Goal: Obtain resource: Download file/media

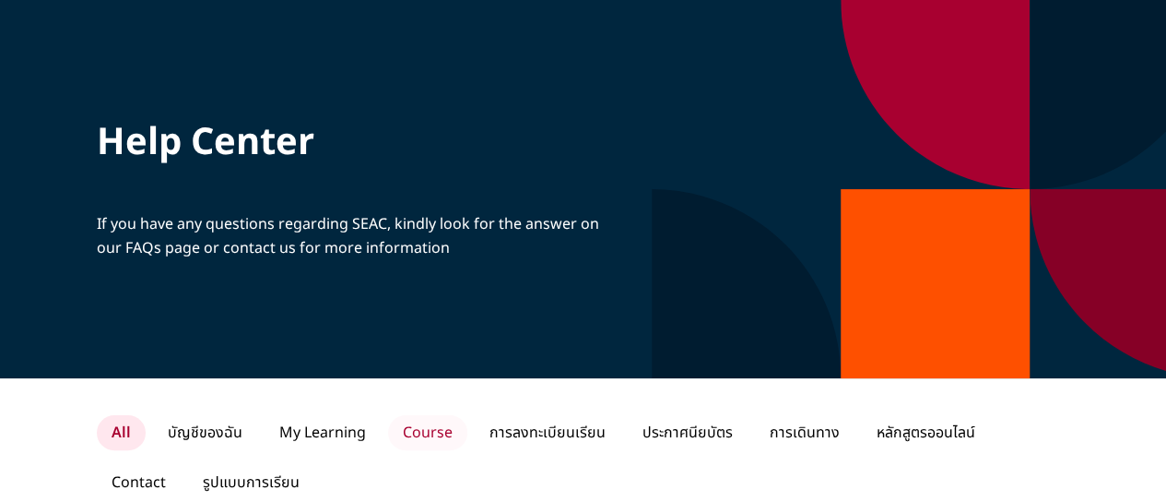
click at [409, 426] on p "Course" at bounding box center [427, 432] width 79 height 35
click at [424, 429] on p "Course" at bounding box center [424, 432] width 79 height 35
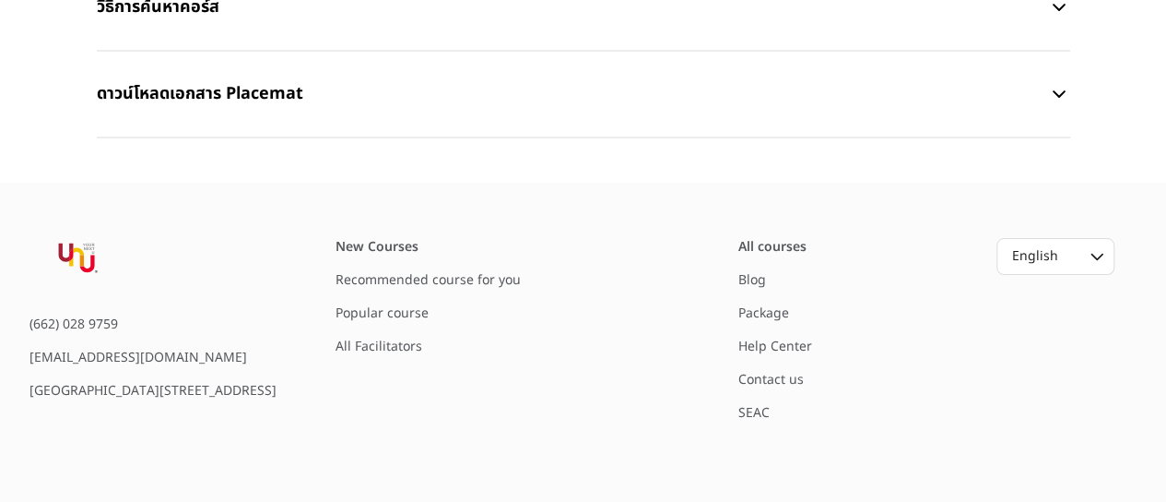
scroll to position [461, 0]
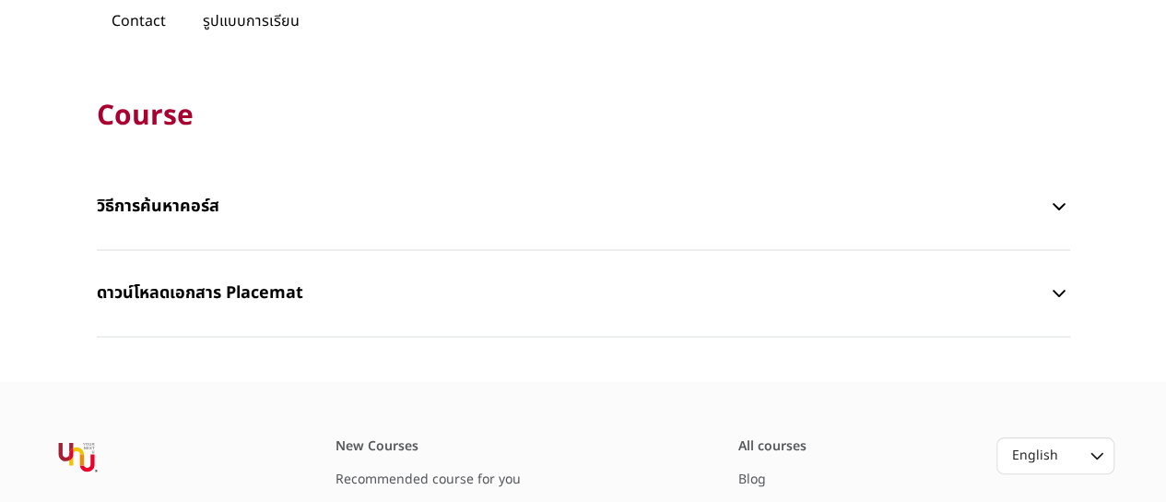
click at [172, 289] on p "ดาวน์โหลดเอกสาร Placemat" at bounding box center [573, 293] width 952 height 55
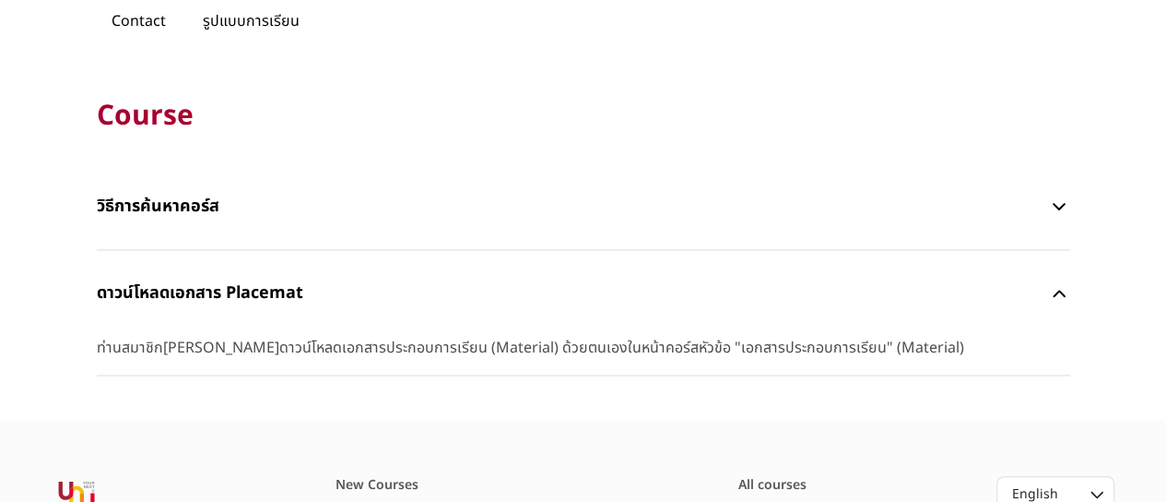
scroll to position [184, 0]
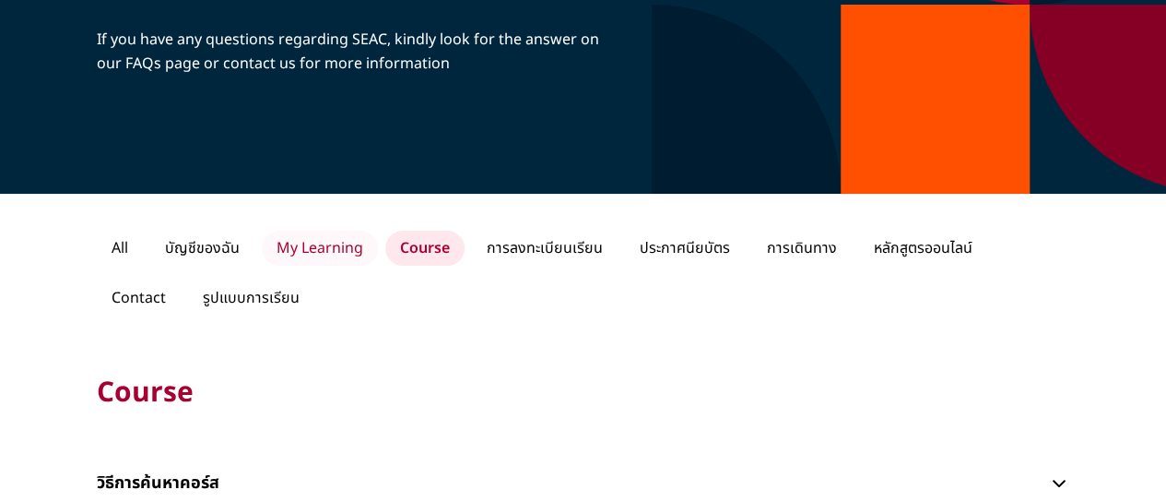
click at [358, 254] on p "My Learning" at bounding box center [320, 247] width 116 height 35
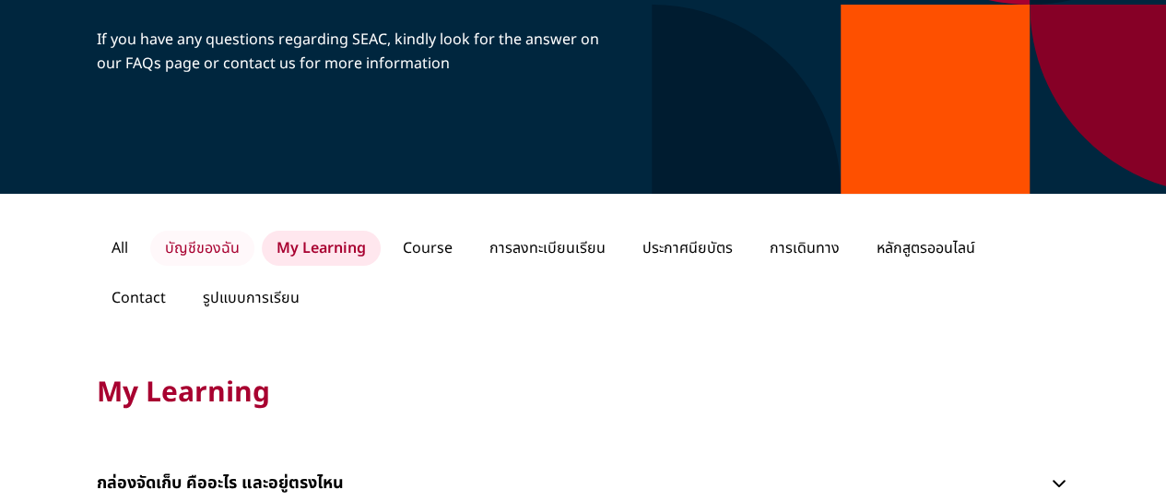
click at [184, 248] on p "บัญชีของฉัน" at bounding box center [202, 247] width 104 height 35
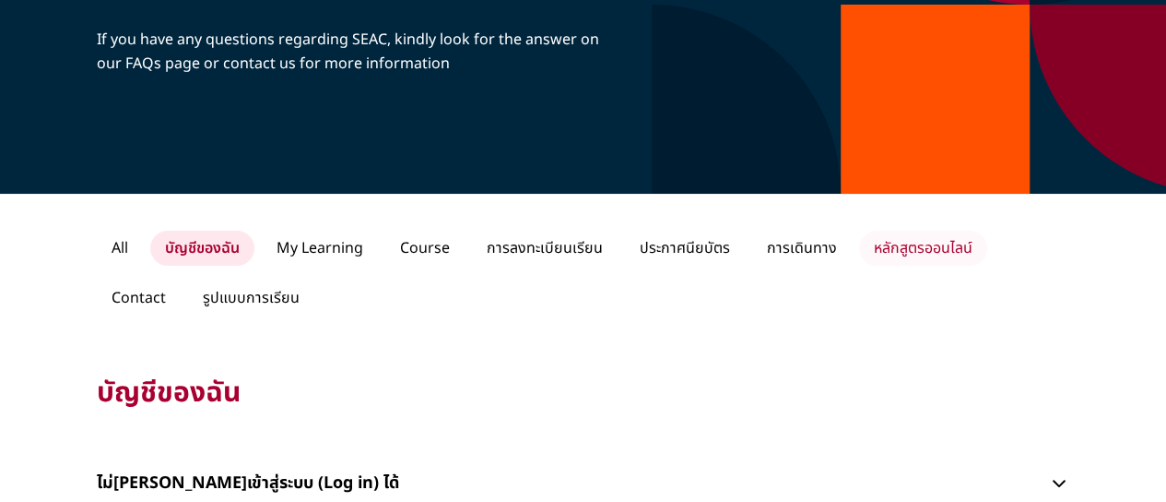
click at [905, 253] on p "หลักสูตรออนไลน์" at bounding box center [923, 247] width 128 height 35
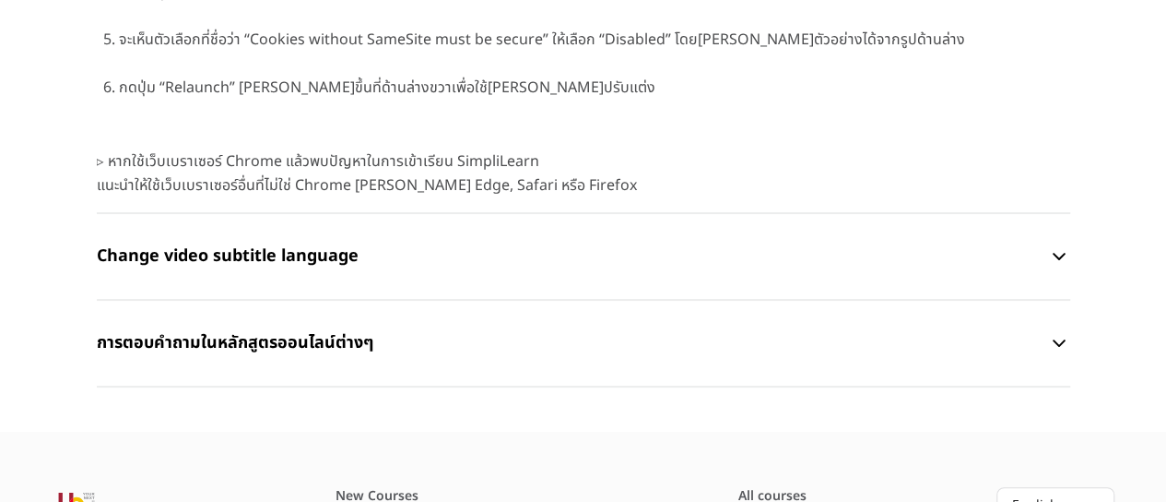
scroll to position [2755, 0]
